Goal: Information Seeking & Learning: Learn about a topic

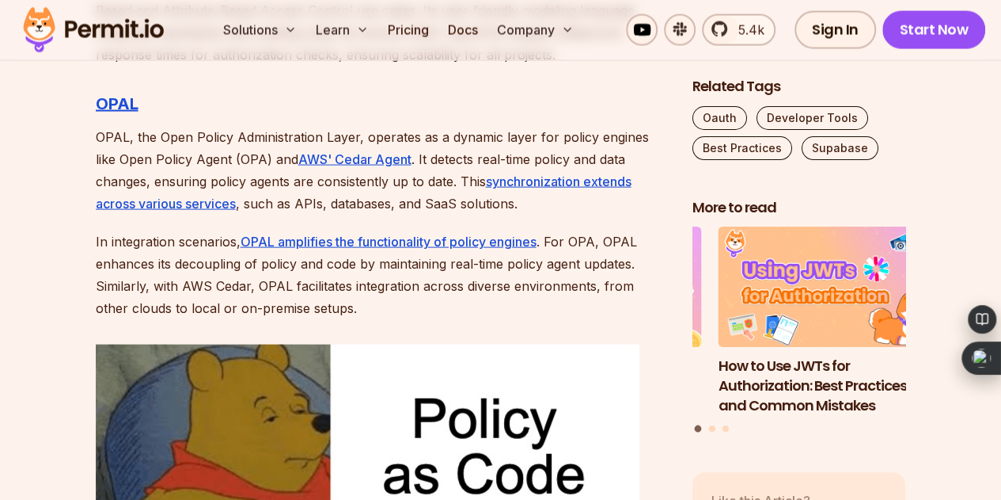
scroll to position [4606, 0]
click at [549, 282] on p "In integration scenarios, OPAL amplifies the functionality of policy engines . …" at bounding box center [382, 274] width 572 height 89
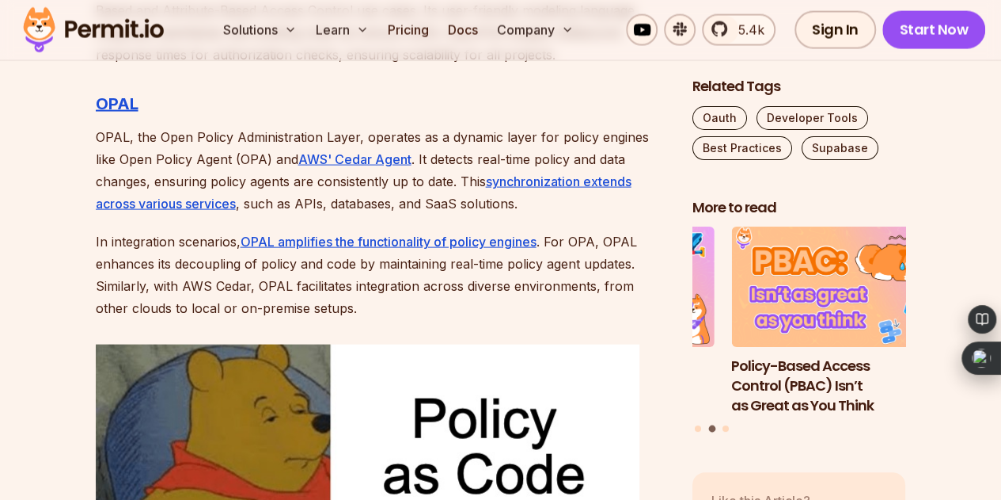
click at [549, 282] on p "In integration scenarios, OPAL amplifies the functionality of policy engines . …" at bounding box center [382, 274] width 572 height 89
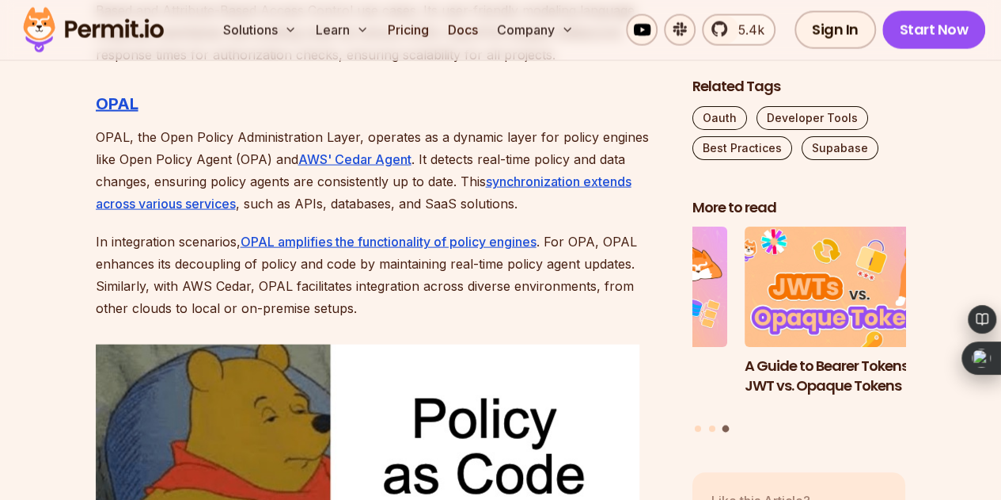
click at [549, 282] on p "In integration scenarios, OPAL amplifies the functionality of policy engines . …" at bounding box center [382, 274] width 572 height 89
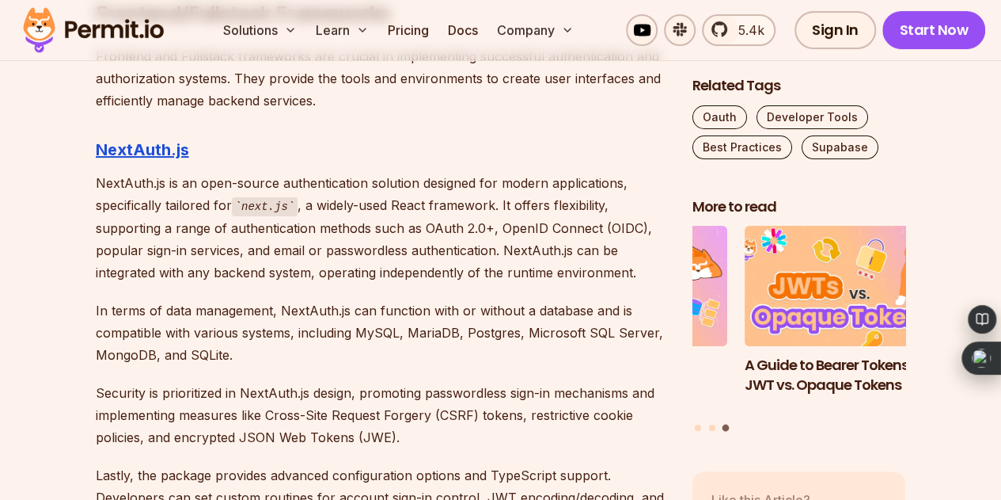
scroll to position [6085, 0]
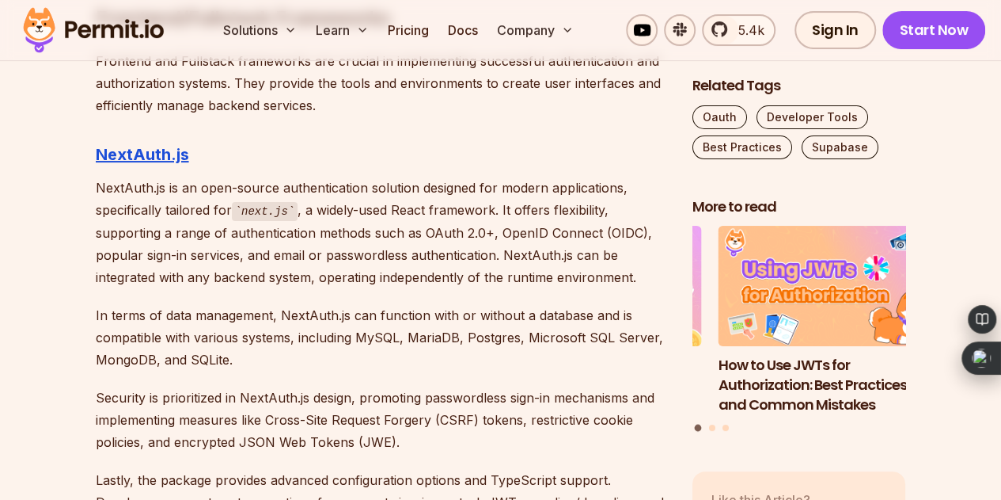
click at [419, 177] on p "NextAuth.js is an open-source authentication solution designed for modern appli…" at bounding box center [382, 233] width 572 height 112
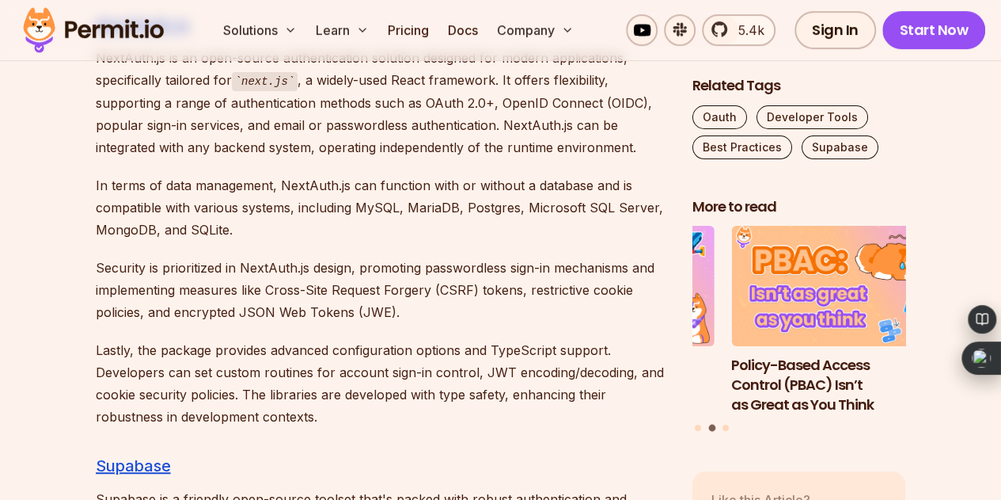
scroll to position [6216, 0]
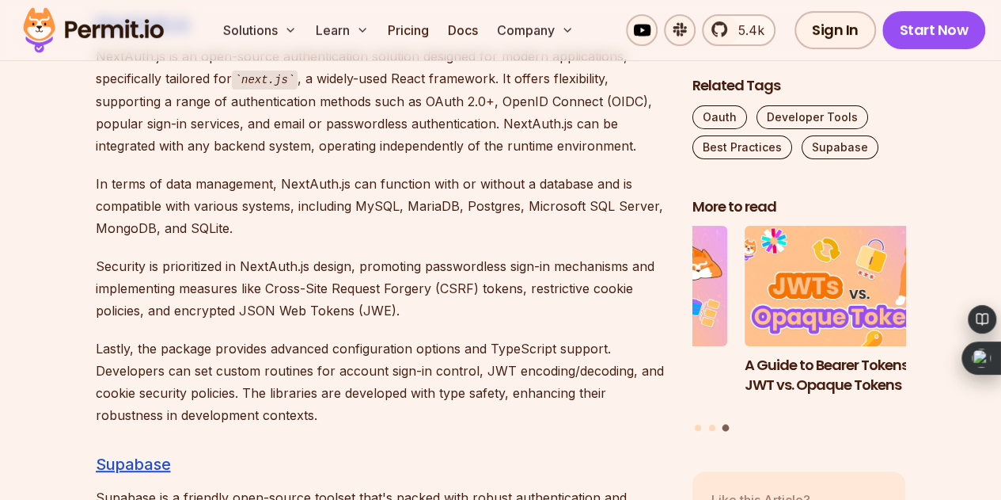
click at [442, 344] on p "Lastly, the package provides advanced configuration options and TypeScript supp…" at bounding box center [382, 381] width 572 height 89
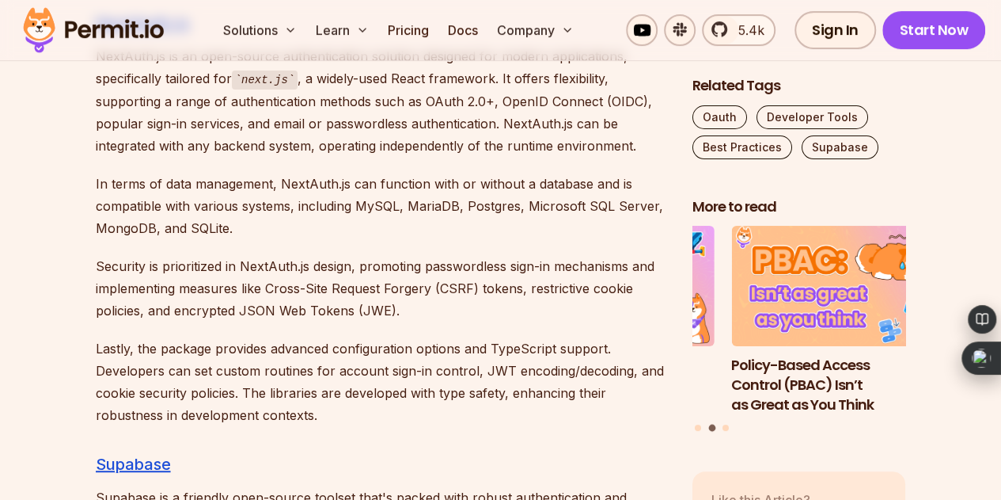
drag, startPoint x: 470, startPoint y: 408, endPoint x: 410, endPoint y: 439, distance: 67.6
click at [410, 451] on h3 "Supabase" at bounding box center [382, 463] width 572 height 25
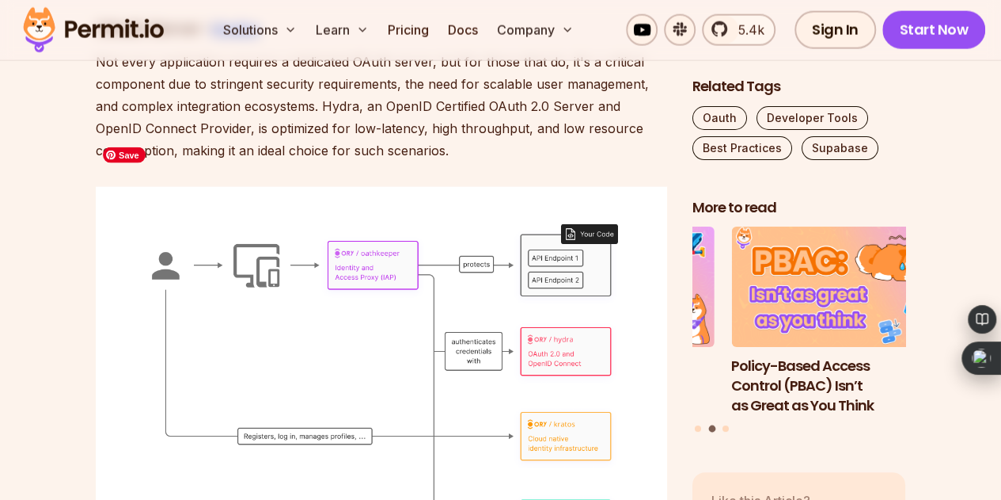
scroll to position [7703, 0]
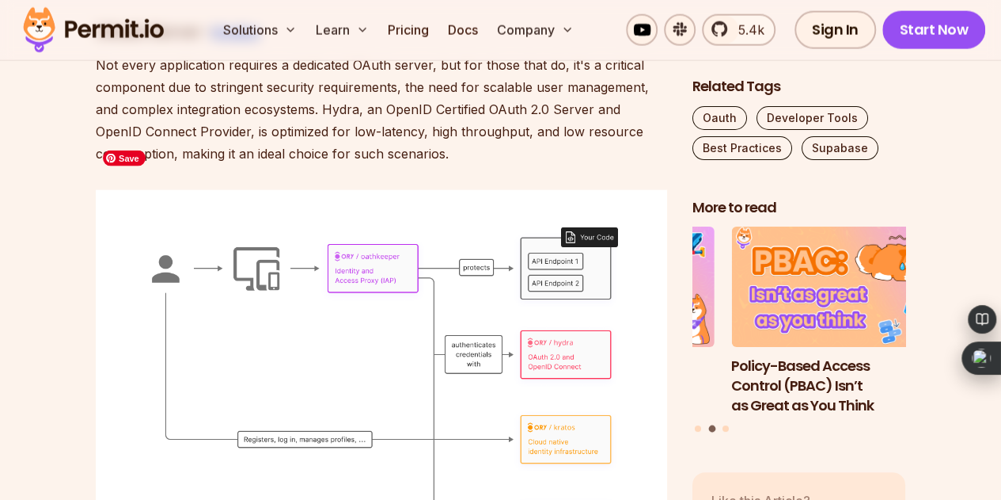
click at [404, 455] on img at bounding box center [382, 390] width 572 height 400
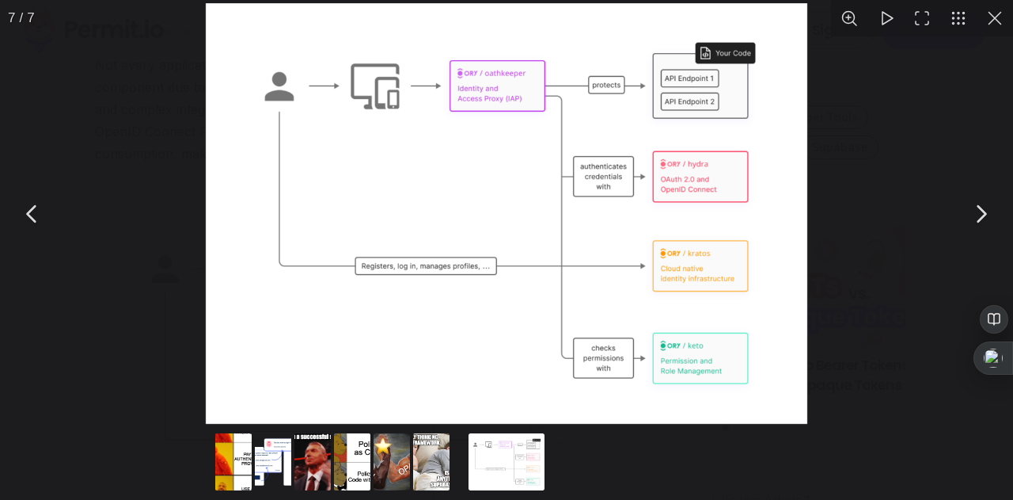
click at [403, 457] on button "Go to slide #5" at bounding box center [392, 461] width 76 height 57
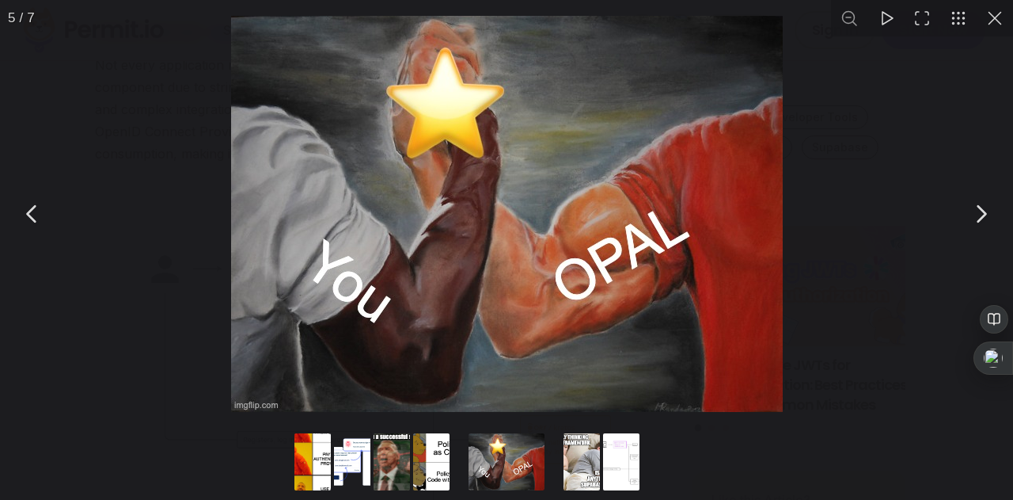
click at [996, 9] on button "You can close this modal content with the ESC key" at bounding box center [995, 18] width 36 height 36
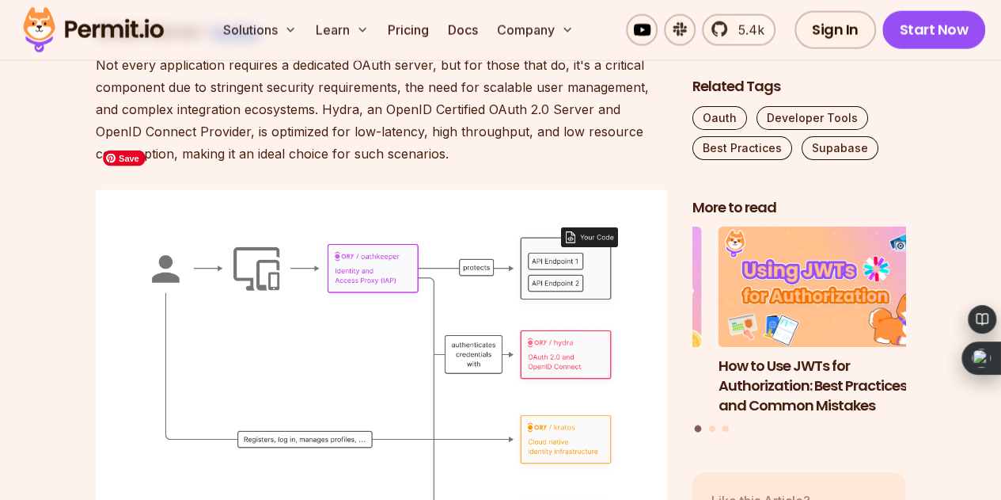
click at [656, 330] on img at bounding box center [382, 390] width 572 height 400
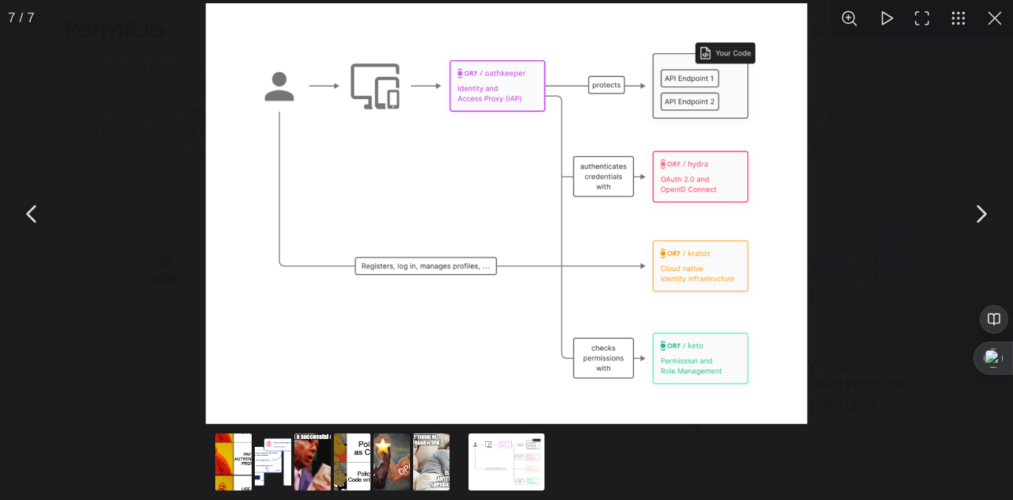
click at [988, 7] on button "You can close this modal content with the ESC key" at bounding box center [995, 18] width 36 height 36
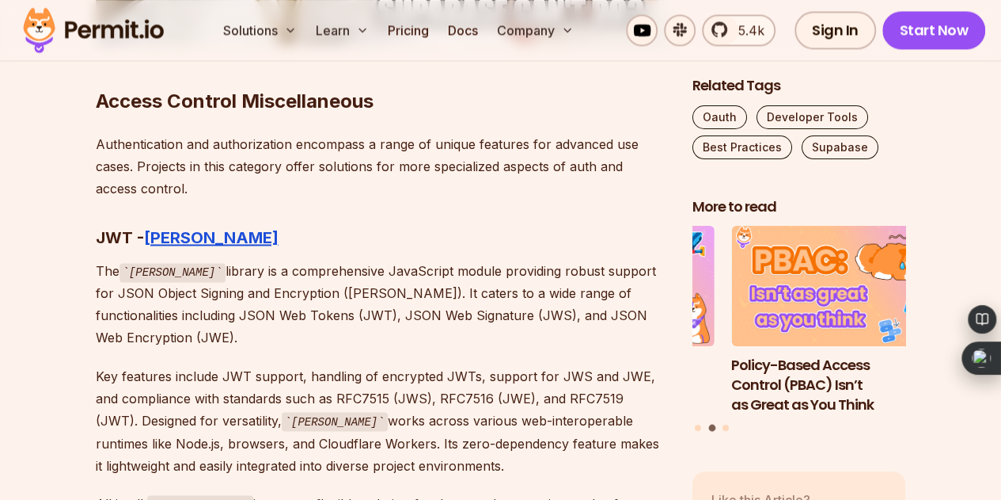
scroll to position [7136, 0]
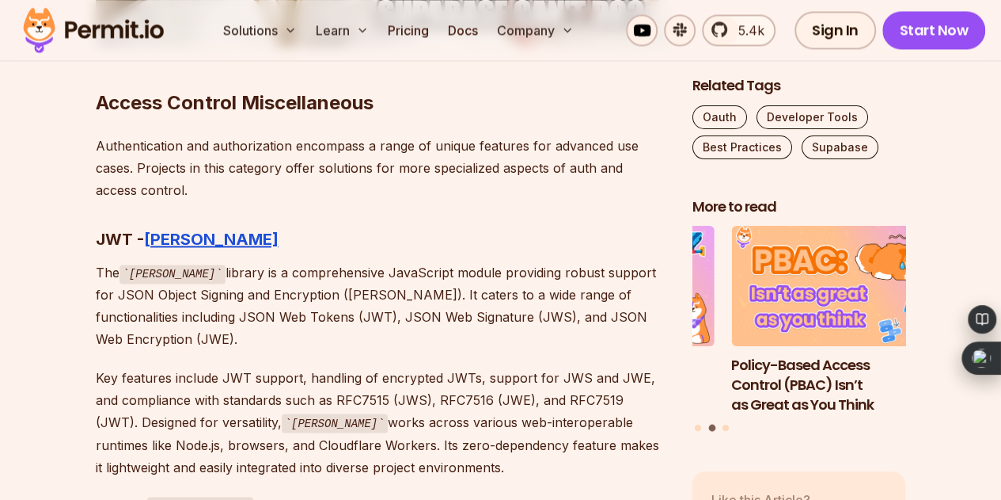
click at [583, 90] on h2 "Access Control Miscellaneous" at bounding box center [382, 71] width 572 height 89
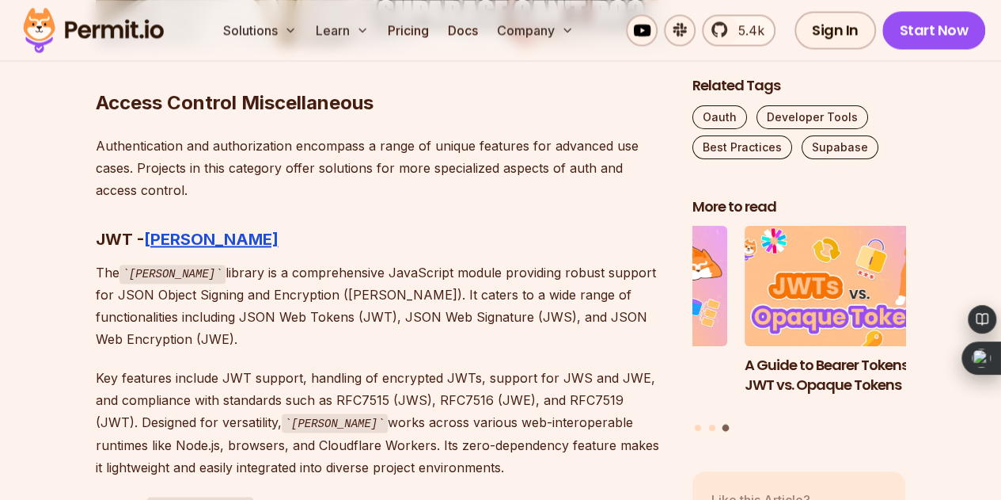
scroll to position [7155, 0]
